Goal: Ask a question

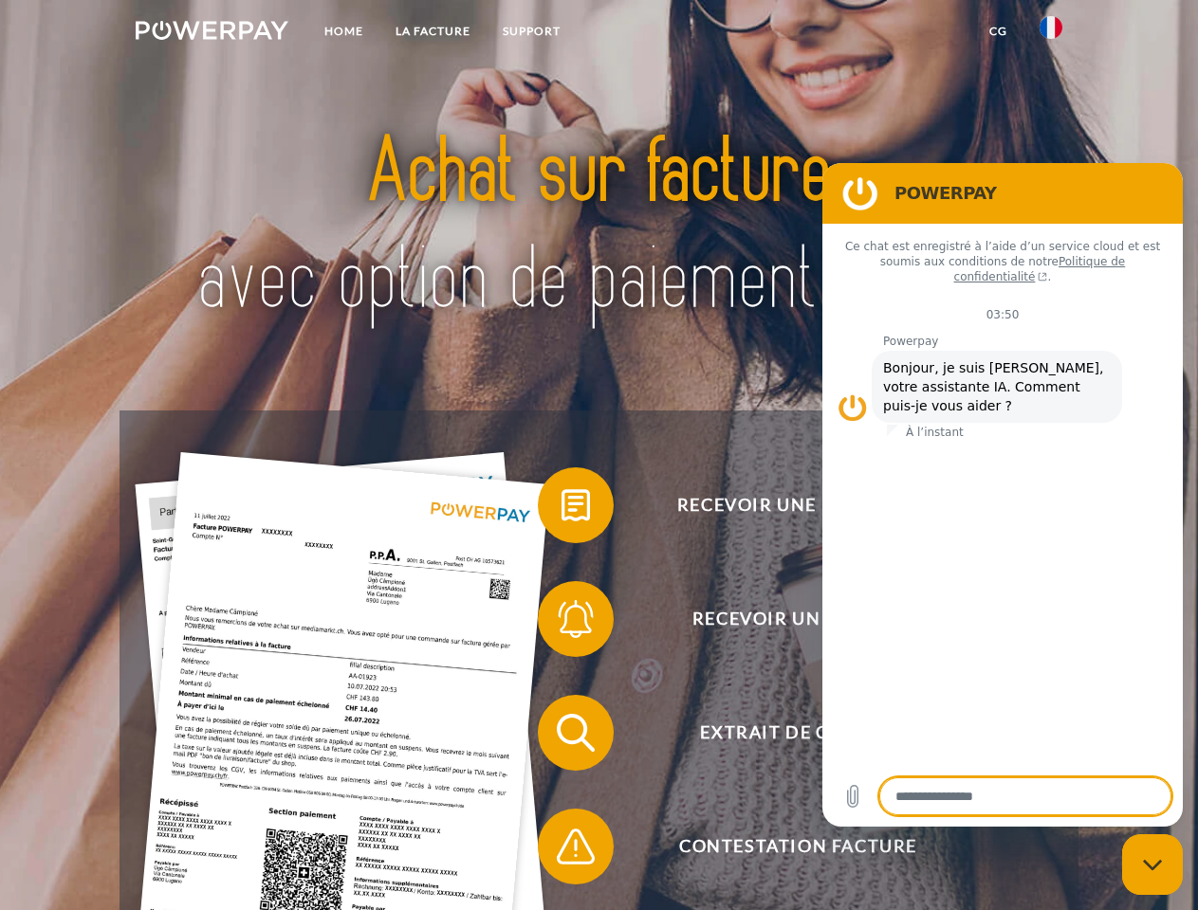
click at [211, 33] on img at bounding box center [212, 30] width 153 height 19
click at [1051, 33] on img at bounding box center [1050, 27] width 23 height 23
click at [998, 31] on link "CG" at bounding box center [998, 31] width 50 height 34
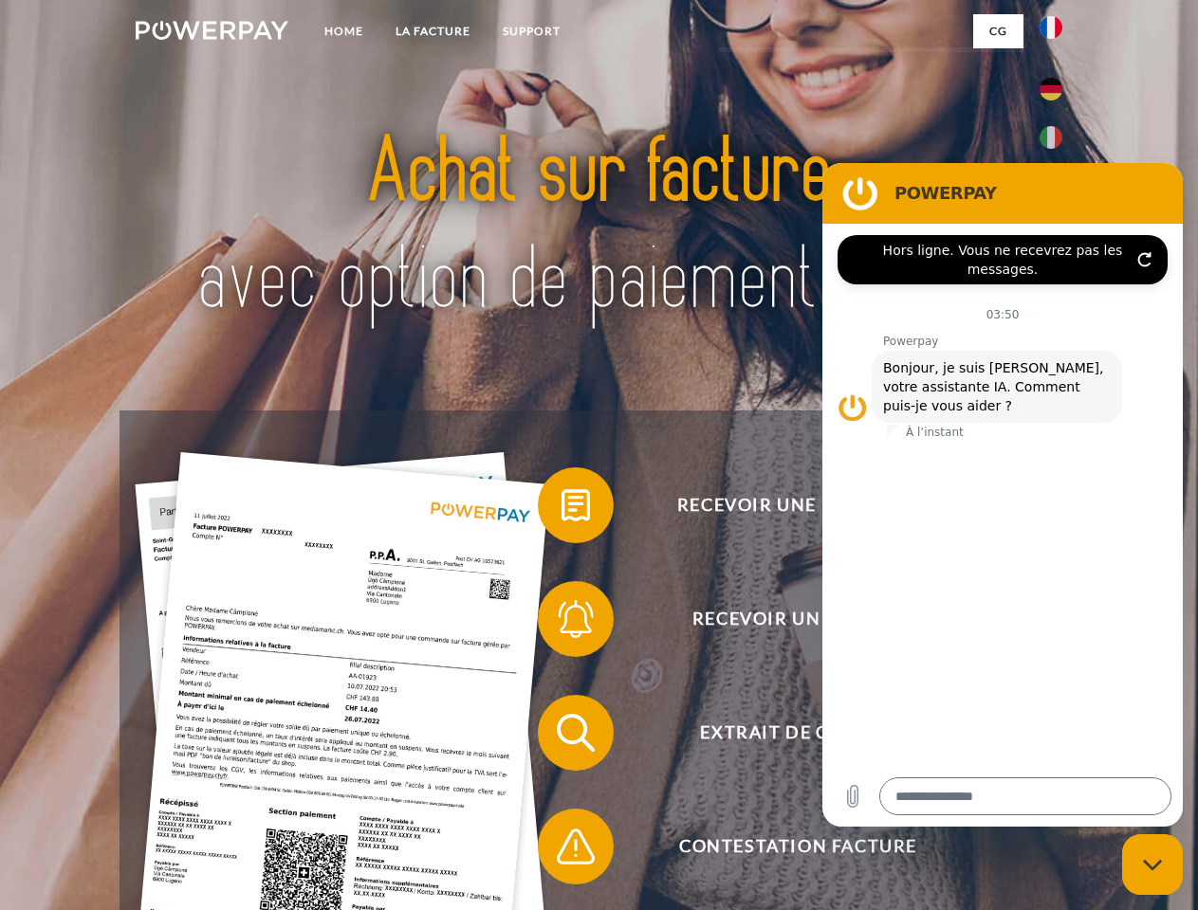
click at [561, 509] on span at bounding box center [547, 505] width 95 height 95
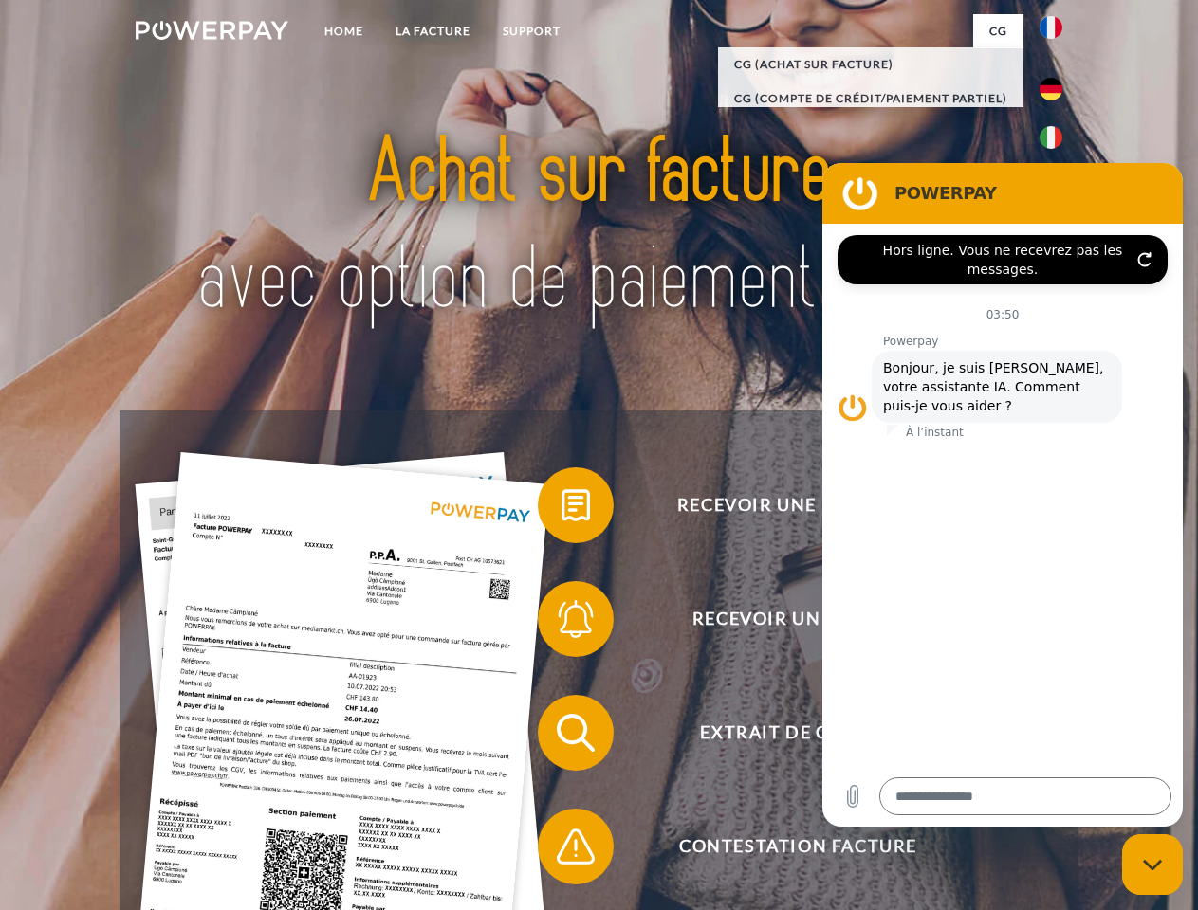
click at [561, 623] on span at bounding box center [547, 619] width 95 height 95
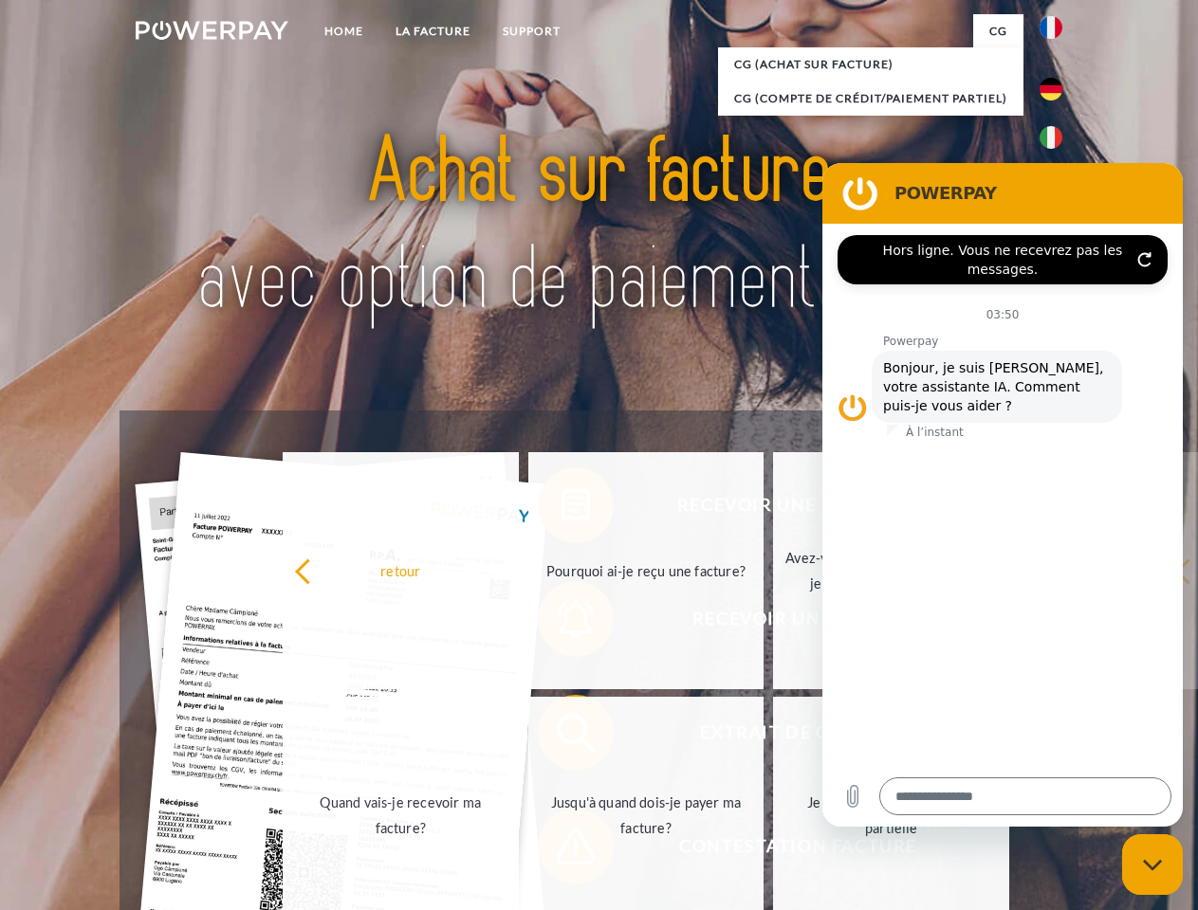
click at [561, 737] on link "Jusqu'à quand dois-je payer ma facture?" at bounding box center [646, 815] width 236 height 237
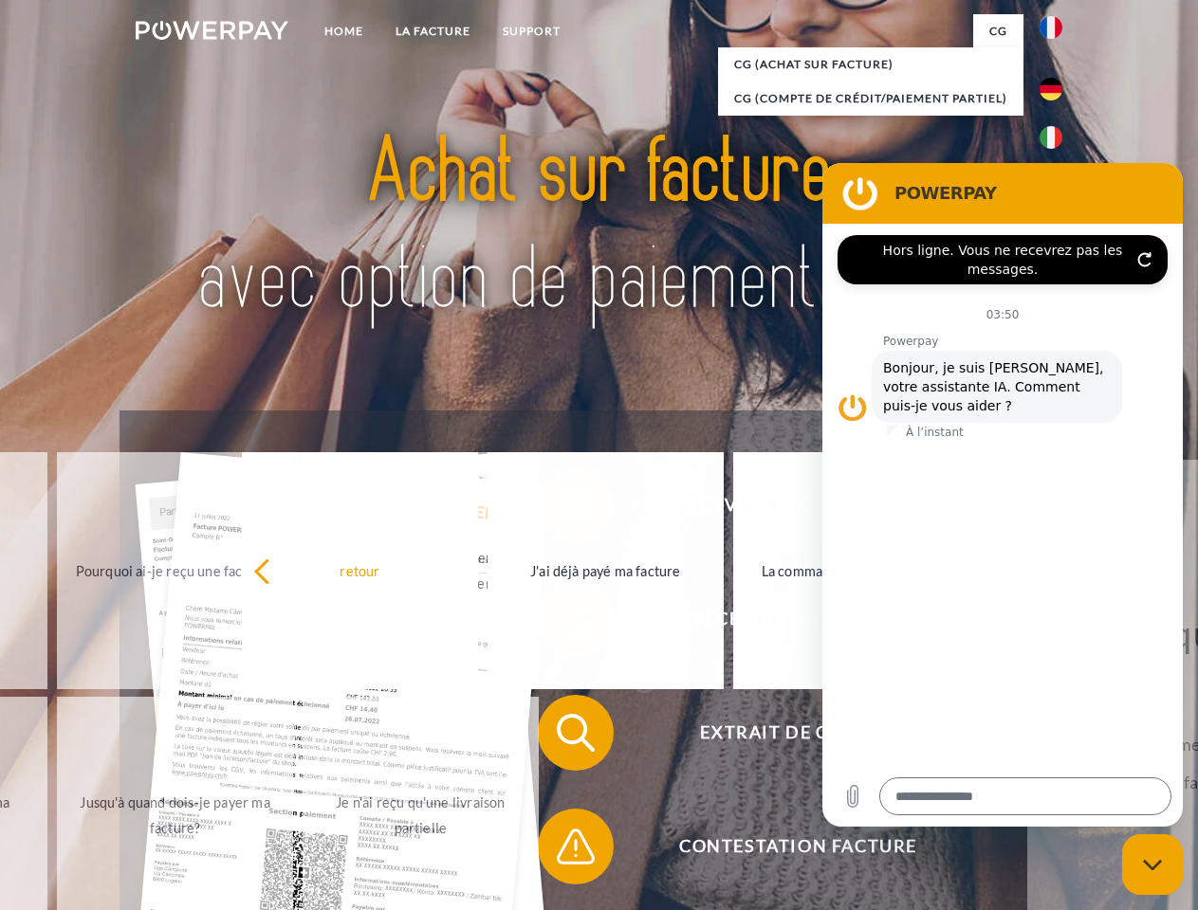
click at [561, 851] on span at bounding box center [547, 846] width 95 height 95
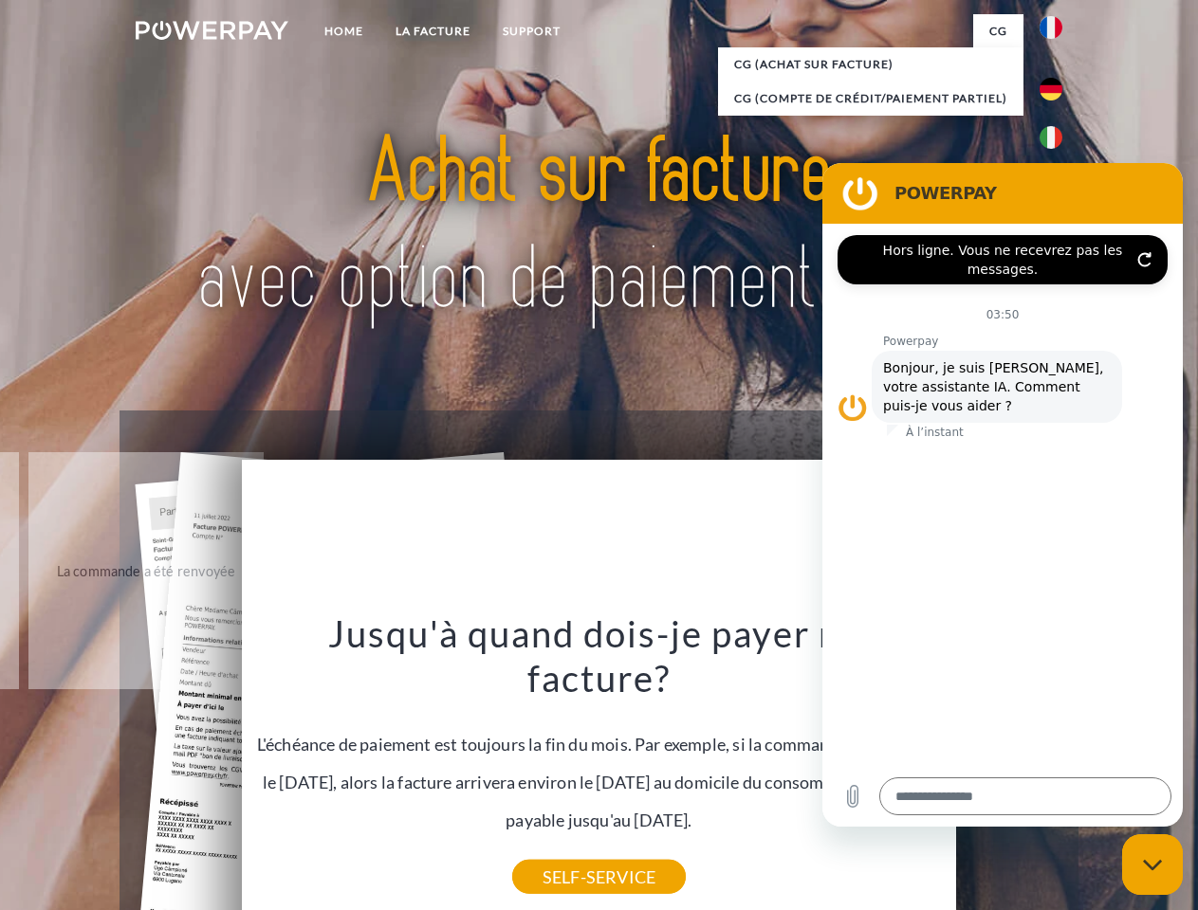
click at [1152, 865] on icon "Fermer la fenêtre de messagerie" at bounding box center [1153, 865] width 20 height 12
type textarea "*"
